Goal: Task Accomplishment & Management: Manage account settings

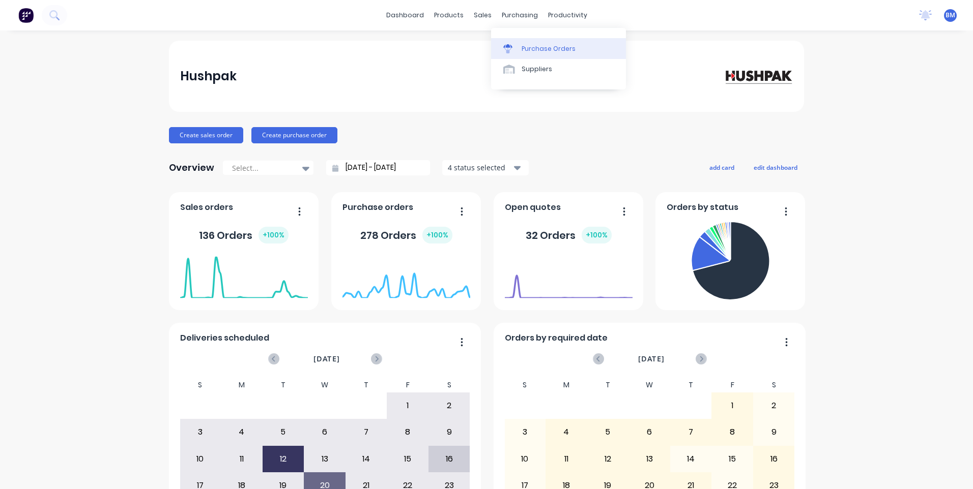
click at [514, 43] on link "Purchase Orders" at bounding box center [558, 48] width 135 height 20
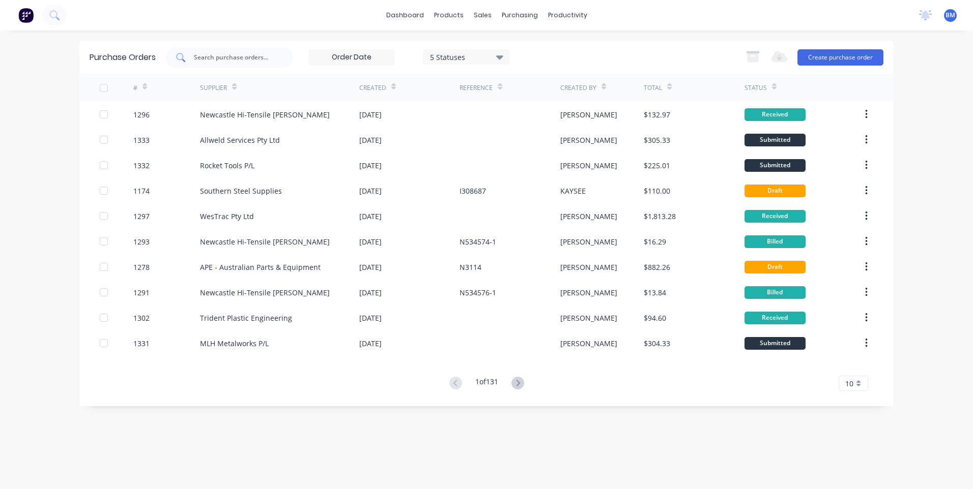
click at [233, 58] on input "text" at bounding box center [235, 57] width 84 height 10
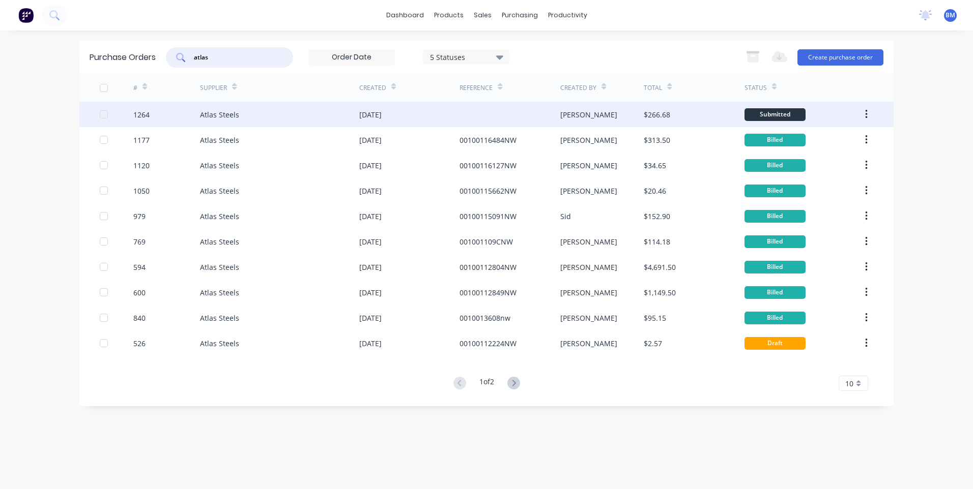
type input "atlas"
click at [229, 115] on div "Atlas Steels" at bounding box center [219, 114] width 39 height 11
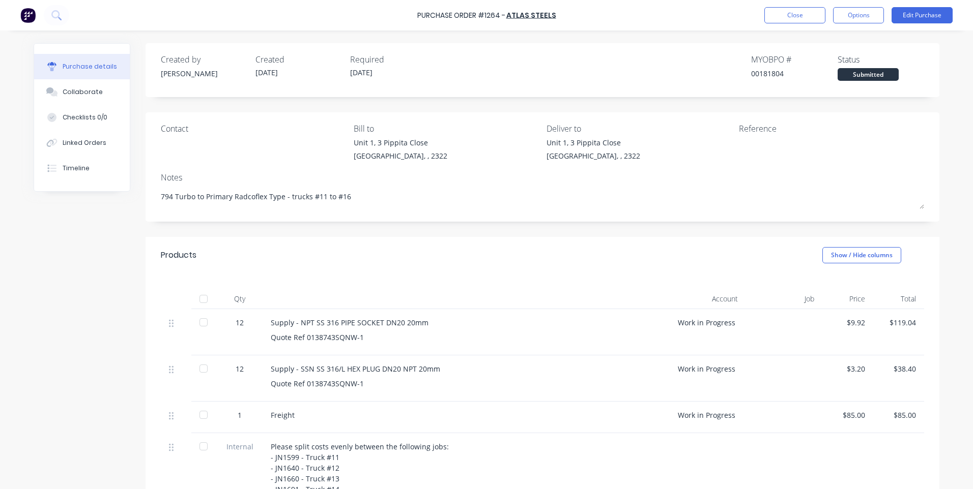
click at [308, 158] on div "Contact" at bounding box center [253, 145] width 185 height 44
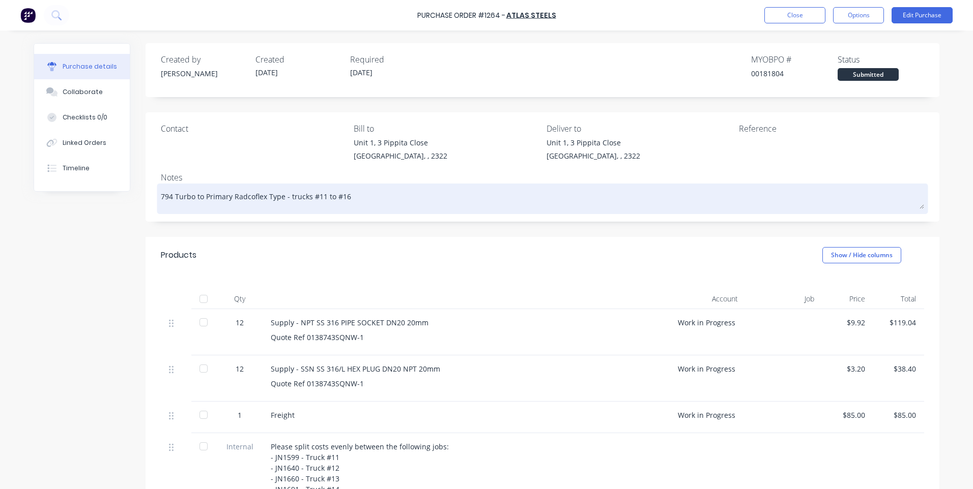
drag, startPoint x: 332, startPoint y: 195, endPoint x: 156, endPoint y: 196, distance: 175.5
click at [161, 196] on div "794 Turbo to Primary Radcoflex Type - trucks #11 to #16" at bounding box center [542, 198] width 763 height 25
click at [161, 196] on textarea "794 Turbo to Primary Radcoflex Type - trucks #11 to #16" at bounding box center [542, 197] width 763 height 23
drag, startPoint x: 210, startPoint y: 194, endPoint x: 357, endPoint y: 190, distance: 147.1
click at [357, 190] on textarea "794 Turbo to Primary Radcoflex Type - trucks #11 to #16" at bounding box center [542, 197] width 763 height 23
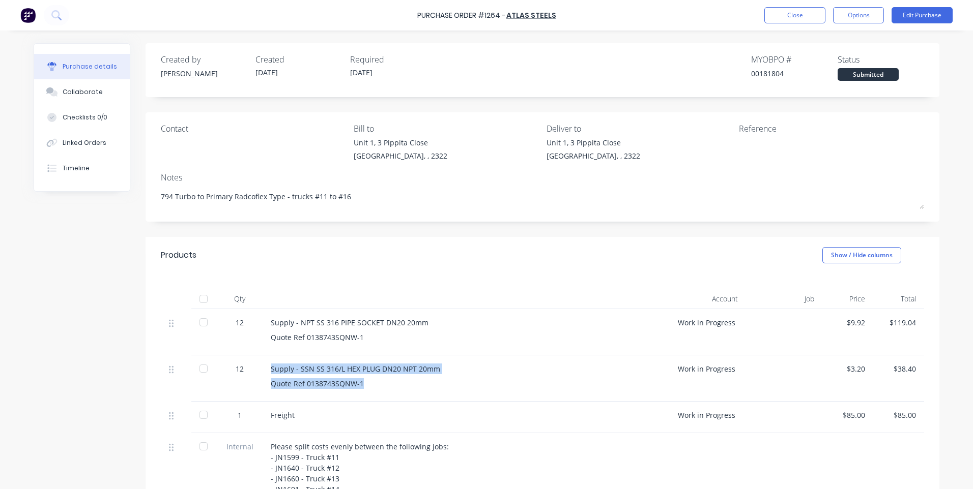
drag, startPoint x: 359, startPoint y: 385, endPoint x: 265, endPoint y: 370, distance: 94.8
click at [265, 370] on div "Supply - SSN SS 316/L HEX PLUG DN20 NPT 20mm Quote Ref 0138743SQNW-1" at bounding box center [465, 379] width 407 height 46
drag, startPoint x: 265, startPoint y: 370, endPoint x: 365, endPoint y: 338, distance: 105.0
click at [365, 338] on div "Quote Ref 0138743SQNW-1" at bounding box center [466, 337] width 391 height 11
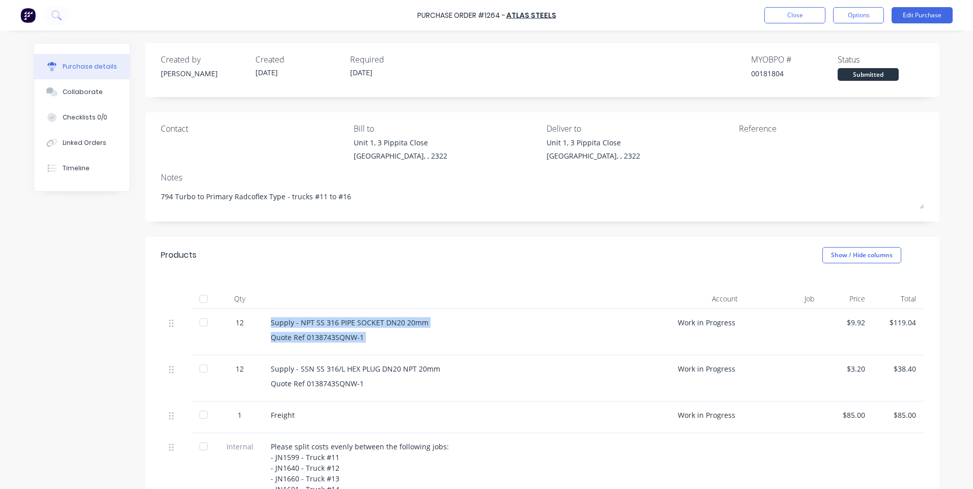
drag, startPoint x: 356, startPoint y: 338, endPoint x: 275, endPoint y: 322, distance: 83.0
click at [275, 322] on div "Supply - NPT SS 316 PIPE SOCKET DN20 20mm Quote Ref 0138743SQNW-1" at bounding box center [465, 332] width 407 height 46
drag, startPoint x: 275, startPoint y: 322, endPoint x: 269, endPoint y: 325, distance: 6.4
click at [271, 325] on div "Supply - NPT SS 316 PIPE SOCKET DN20 20mm" at bounding box center [466, 322] width 391 height 11
drag, startPoint x: 269, startPoint y: 322, endPoint x: 362, endPoint y: 348, distance: 96.5
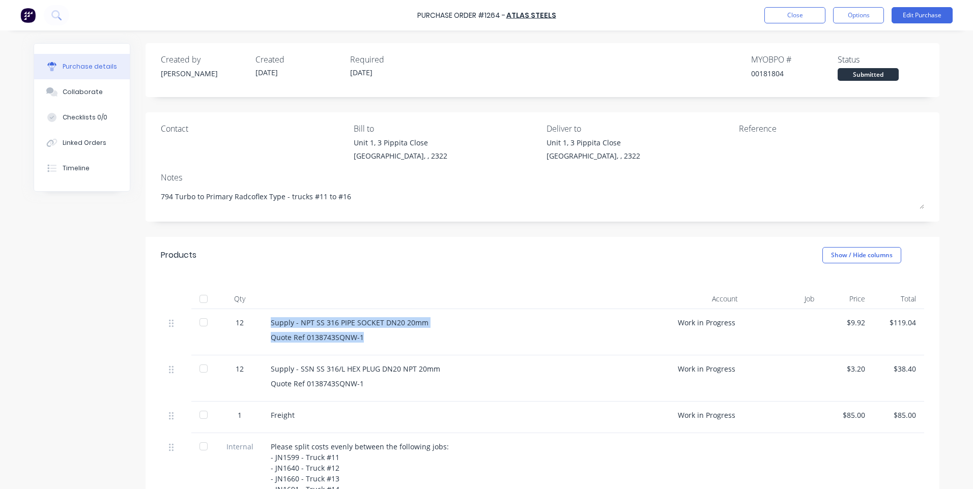
click at [362, 348] on div "Supply - NPT SS 316 PIPE SOCKET DN20 20mm Quote Ref 0138743SQNW-1" at bounding box center [465, 332] width 407 height 46
drag, startPoint x: 362, startPoint y: 348, endPoint x: 355, endPoint y: 386, distance: 38.7
click at [355, 386] on div "Quote Ref 0138743SQNW-1" at bounding box center [466, 383] width 391 height 11
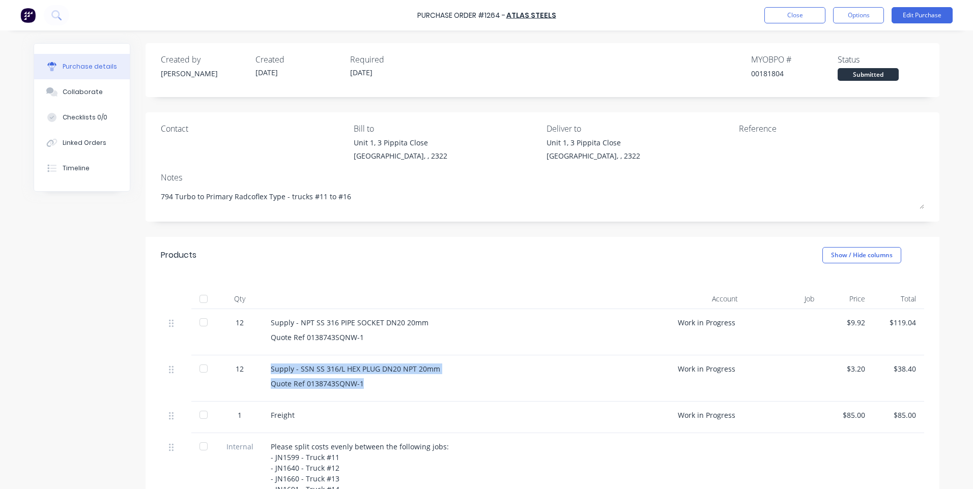
drag, startPoint x: 356, startPoint y: 386, endPoint x: 260, endPoint y: 362, distance: 98.6
click at [262, 362] on div "Supply - SSN SS 316/L HEX PLUG DN20 NPT 20mm Quote Ref 0138743SQNW-1" at bounding box center [465, 379] width 407 height 46
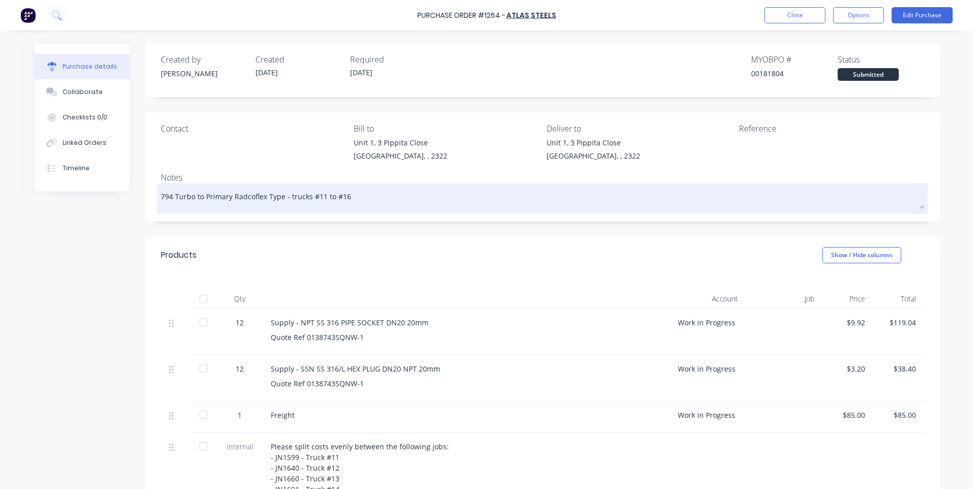
click at [375, 201] on textarea "794 Turbo to Primary Radcoflex Type - trucks #11 to #16" at bounding box center [542, 197] width 763 height 23
drag, startPoint x: 356, startPoint y: 198, endPoint x: 158, endPoint y: 198, distance: 198.4
click at [161, 198] on textarea "794 Turbo to Primary Radcoflex Type - trucks #11 to #16" at bounding box center [542, 197] width 763 height 23
drag, startPoint x: 158, startPoint y: 198, endPoint x: 374, endPoint y: 201, distance: 216.7
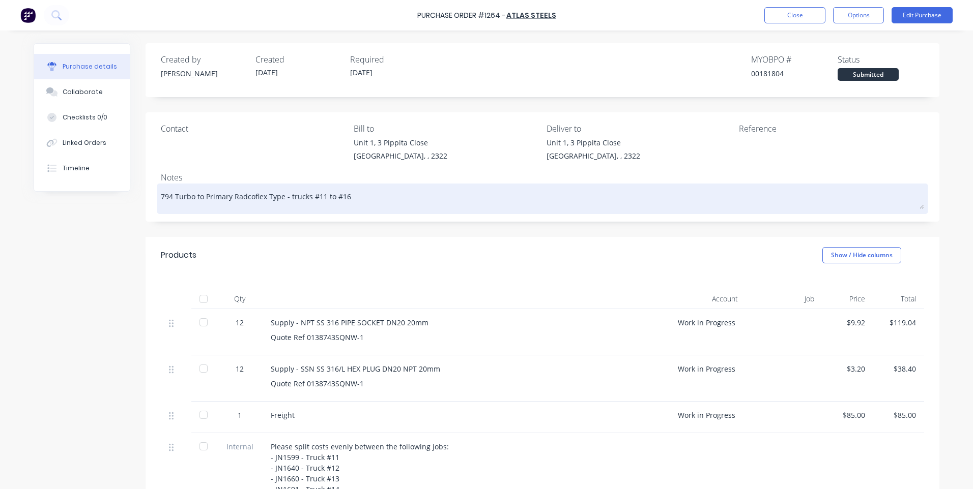
click at [374, 201] on textarea "794 Turbo to Primary Radcoflex Type - trucks #11 to #16" at bounding box center [542, 197] width 763 height 23
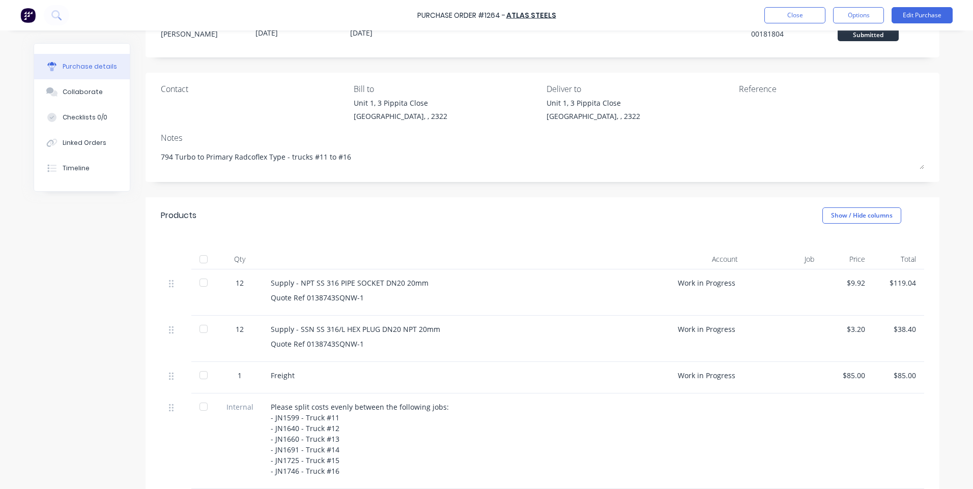
scroll to position [51, 0]
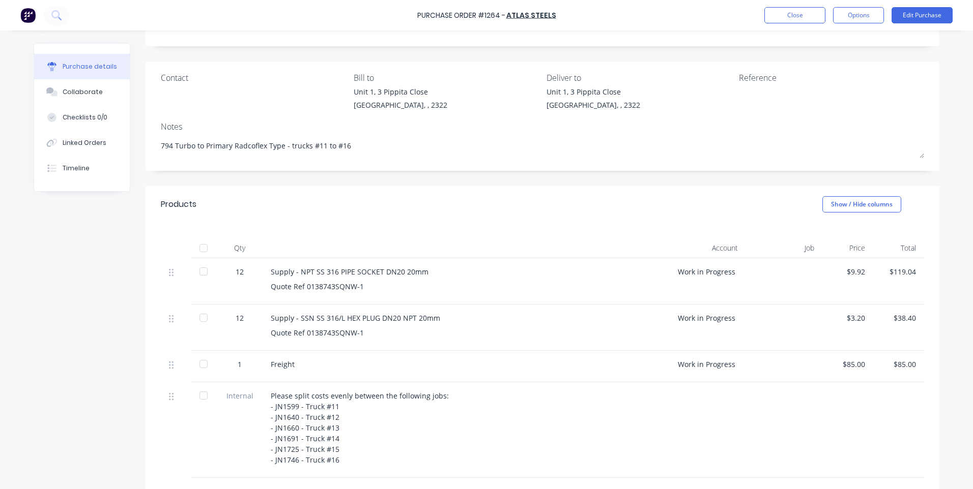
type textarea "x"
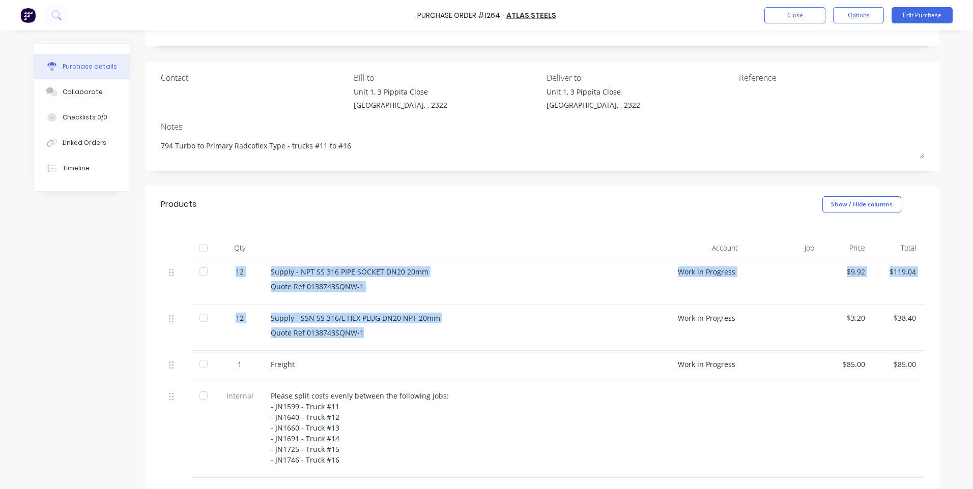
drag, startPoint x: 377, startPoint y: 331, endPoint x: 227, endPoint y: 270, distance: 161.8
click at [227, 270] on div "12 Supply - NPT SS 316 PIPE SOCKET DN20 20mm Quote Ref 0138743SQNW-1 Work in Pr…" at bounding box center [542, 368] width 763 height 220
click at [421, 290] on div "Quote Ref 0138743SQNW-1" at bounding box center [466, 286] width 391 height 11
